Goal: Information Seeking & Learning: Learn about a topic

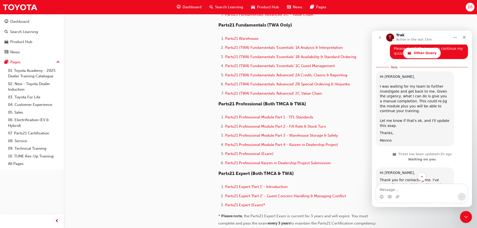
scroll to position [1009, 0]
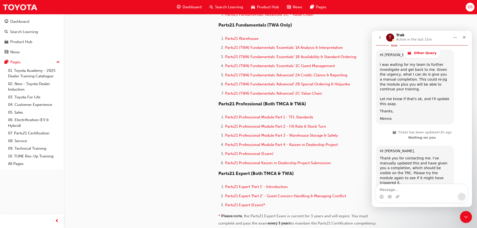
click at [430, 186] on div "Is anything else I can help you with, or can I go ahead and close the ticket?" at bounding box center [415, 191] width 70 height 10
click at [438, 186] on div "Is anything else I can help you with, or can I go ahead and close the ticket?" at bounding box center [415, 191] width 70 height 10
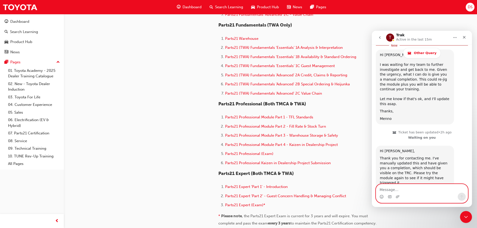
click at [415, 192] on textarea "Message…" at bounding box center [422, 188] width 92 height 9
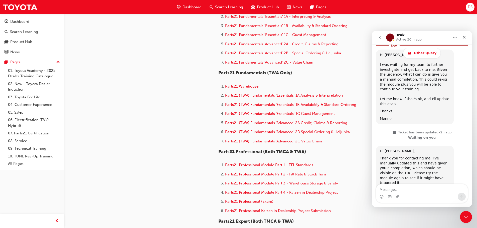
scroll to position [200, 0]
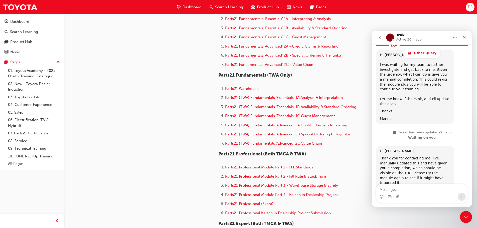
click at [410, 196] on div "Intercom messenger" at bounding box center [422, 197] width 92 height 8
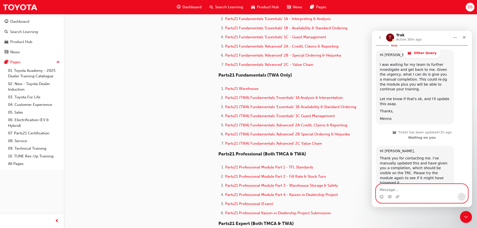
click at [410, 192] on textarea "Message…" at bounding box center [422, 188] width 92 height 9
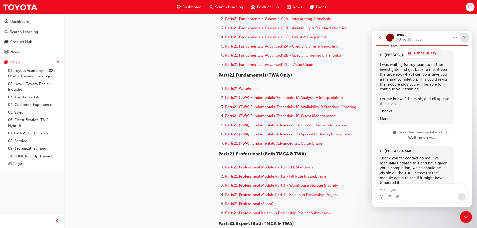
click at [463, 39] on div "Close" at bounding box center [464, 37] width 9 height 9
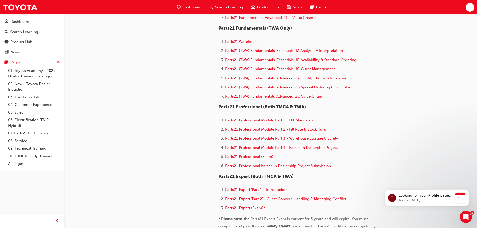
scroll to position [250, 0]
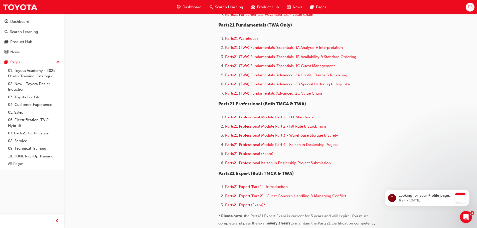
click at [267, 117] on span "Parts21 Professional Module Part 1 - TFL Standards" at bounding box center [269, 117] width 88 height 5
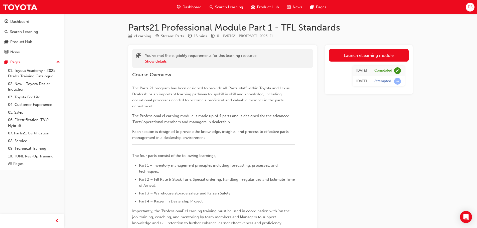
click at [457, 110] on div "Parts21 Professional Module Part 1 - TFL Standards eLearning Stream: Parts 15 m…" at bounding box center [238, 216] width 477 height 432
click at [39, 135] on link "07. Parts21 Certification" at bounding box center [34, 133] width 56 height 8
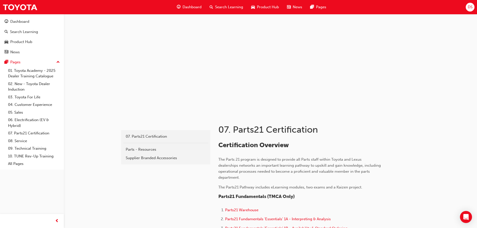
click at [269, 172] on span "The Parts 21 program is designed to provide all Parts staff within Toyota and L…" at bounding box center [299, 168] width 163 height 23
click at [260, 163] on span "The Parts 21 program is designed to provide all Parts staff within Toyota and L…" at bounding box center [299, 168] width 163 height 23
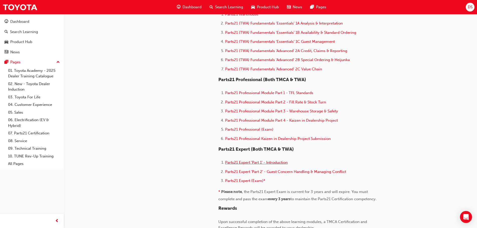
scroll to position [275, 0]
click at [284, 102] on span "Parts21 Professional Module Part 2 - Fill Rate & Stock Turn" at bounding box center [275, 101] width 101 height 5
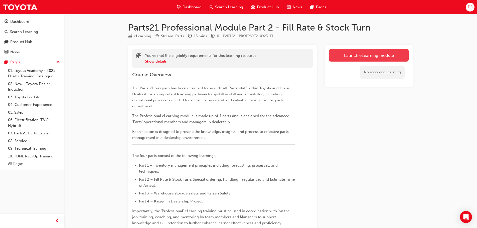
click at [349, 55] on link "Launch eLearning module" at bounding box center [369, 55] width 80 height 13
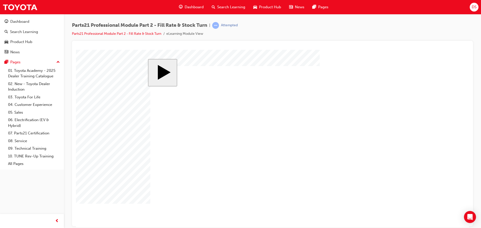
click at [424, 129] on body "slide: Start MENU Rectangle 6 HELP Rectangle 6 EXIT Rectangle 6 PARTS 21 Profes…" at bounding box center [272, 138] width 393 height 177
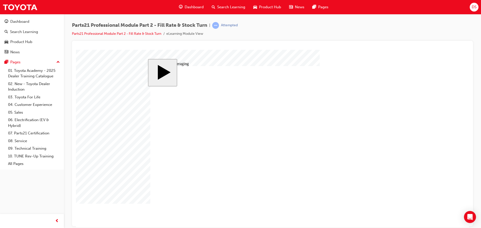
drag, startPoint x: 204, startPoint y: 187, endPoint x: 326, endPoint y: 117, distance: 140.3
click at [229, 25] on div "Attempted" at bounding box center [229, 25] width 17 height 5
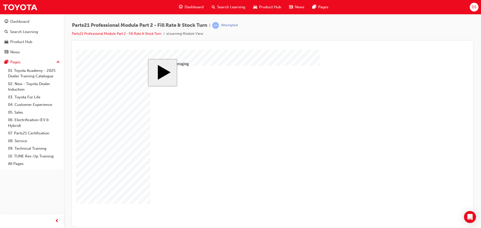
drag, startPoint x: 336, startPoint y: 202, endPoint x: 365, endPoint y: 164, distance: 46.9
drag, startPoint x: 293, startPoint y: 160, endPoint x: 291, endPoint y: 157, distance: 3.7
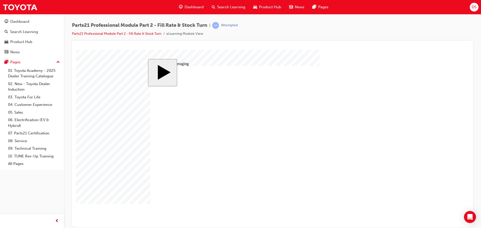
drag, startPoint x: 239, startPoint y: 111, endPoint x: 226, endPoint y: 108, distance: 13.6
drag, startPoint x: 187, startPoint y: 107, endPoint x: 173, endPoint y: 119, distance: 18.1
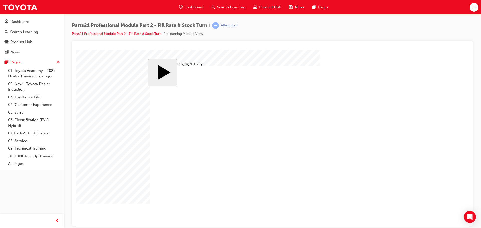
checkbox input "true"
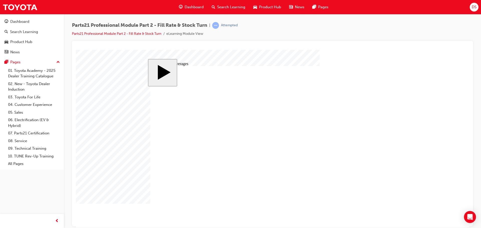
checkbox input "true"
click at [134, 56] on body "slide: Moving Averages Pentagon 2 Rectangle 1 Total Fill evaluates the fulfilme…" at bounding box center [272, 138] width 393 height 177
click at [43, 62] on div "Pages" at bounding box center [32, 62] width 55 height 6
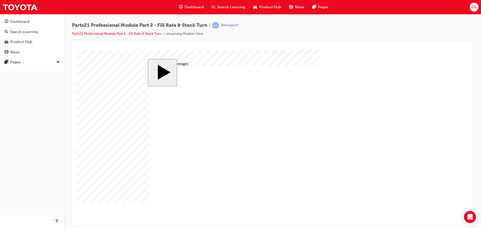
drag, startPoint x: 185, startPoint y: 95, endPoint x: 203, endPoint y: 96, distance: 17.6
click at [95, 52] on body "slide: Moving Averages Pentagon 2 Rectangle 1 Total Fill evaluates the fulfilme…" at bounding box center [272, 138] width 393 height 177
